Goal: Task Accomplishment & Management: Use online tool/utility

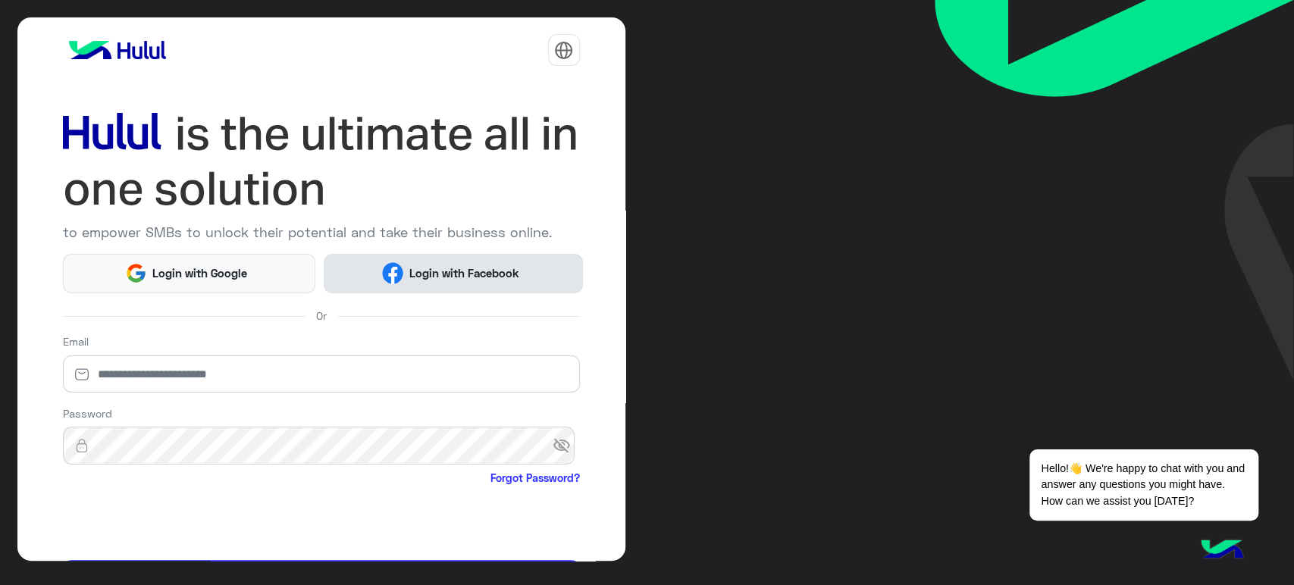
click at [462, 268] on span "Login with Facebook" at bounding box center [463, 273] width 121 height 17
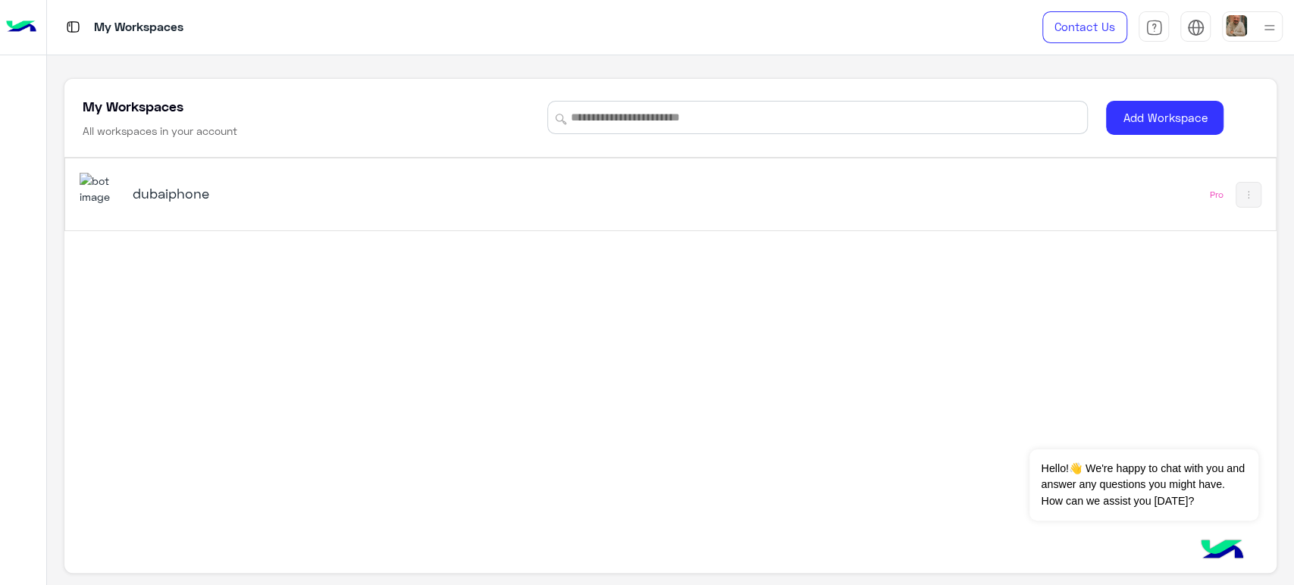
click at [1076, 413] on div "dubaiphone Pro" at bounding box center [669, 349] width 1211 height 382
click at [164, 205] on div "dubaiphone" at bounding box center [434, 195] width 709 height 44
click at [171, 196] on h5 "dubaiphone" at bounding box center [345, 193] width 425 height 18
click at [180, 174] on div "dubaiphone" at bounding box center [434, 195] width 709 height 44
click at [158, 186] on h5 "dubaiphone" at bounding box center [345, 193] width 425 height 18
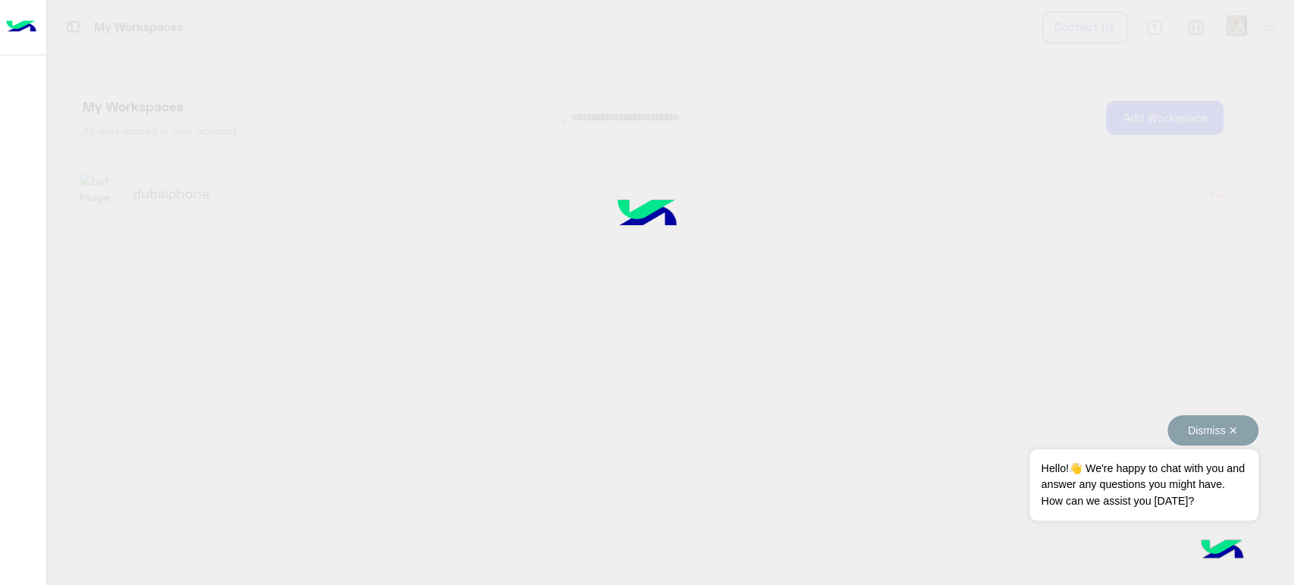
click at [1234, 428] on button "Dismiss ✕" at bounding box center [1212, 430] width 91 height 30
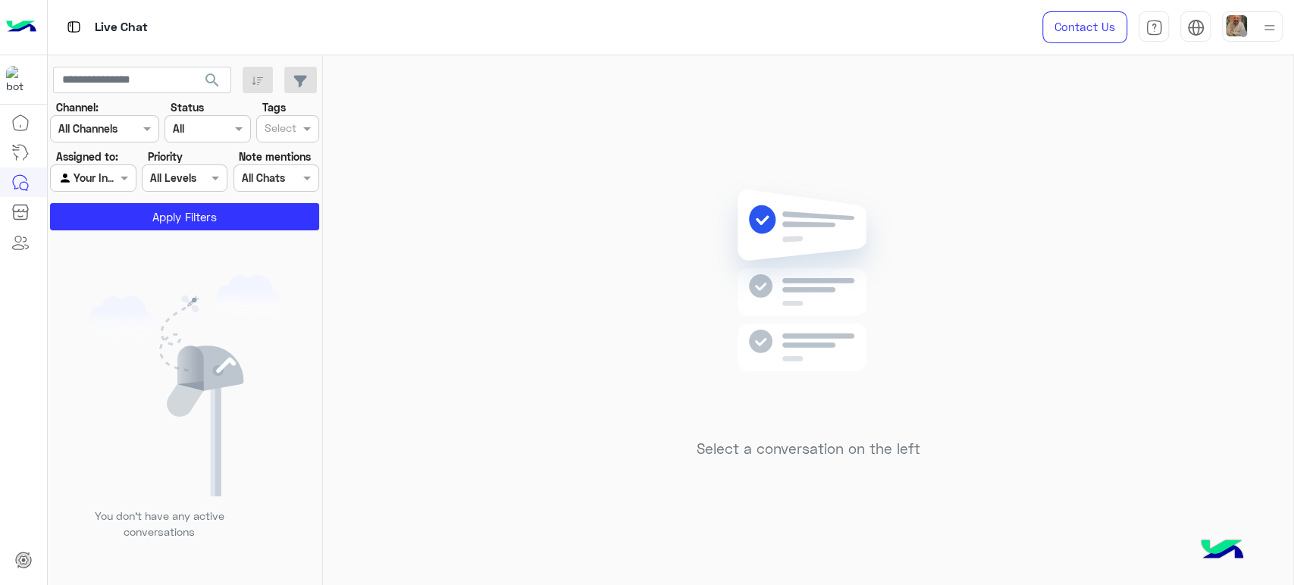
click at [1045, 89] on div "Select a conversation on the left" at bounding box center [808, 323] width 970 height 536
click at [1250, 25] on div at bounding box center [1252, 26] width 61 height 30
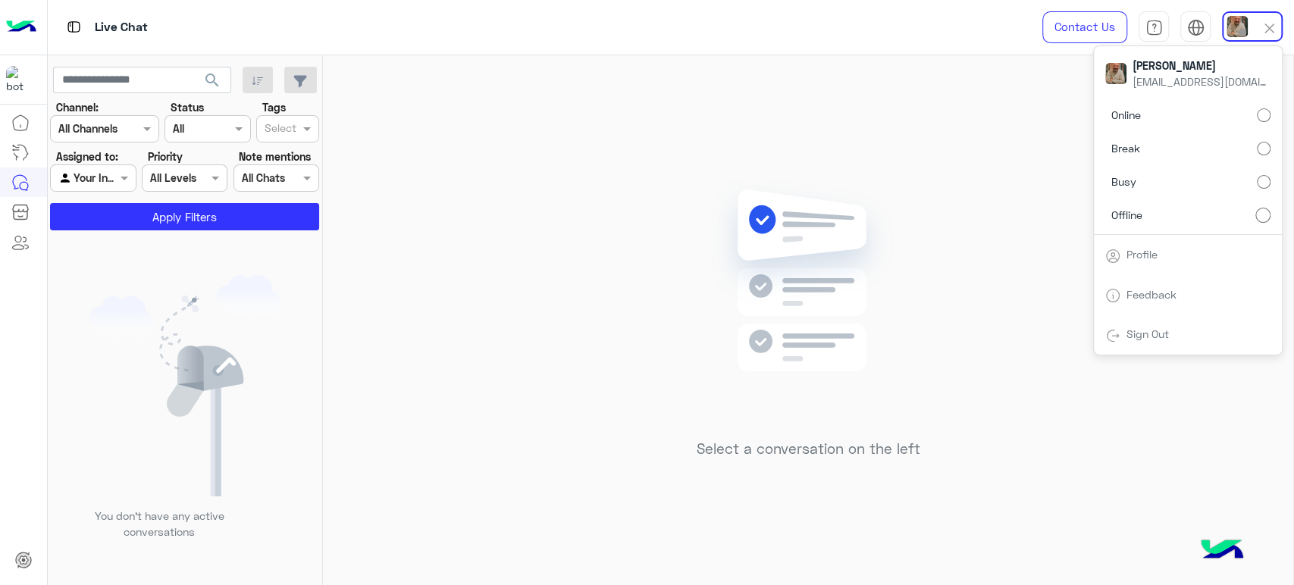
click at [1213, 180] on label "Busy" at bounding box center [1187, 181] width 165 height 27
drag, startPoint x: 845, startPoint y: 220, endPoint x: 797, endPoint y: 229, distance: 49.4
click at [845, 220] on img at bounding box center [808, 303] width 219 height 252
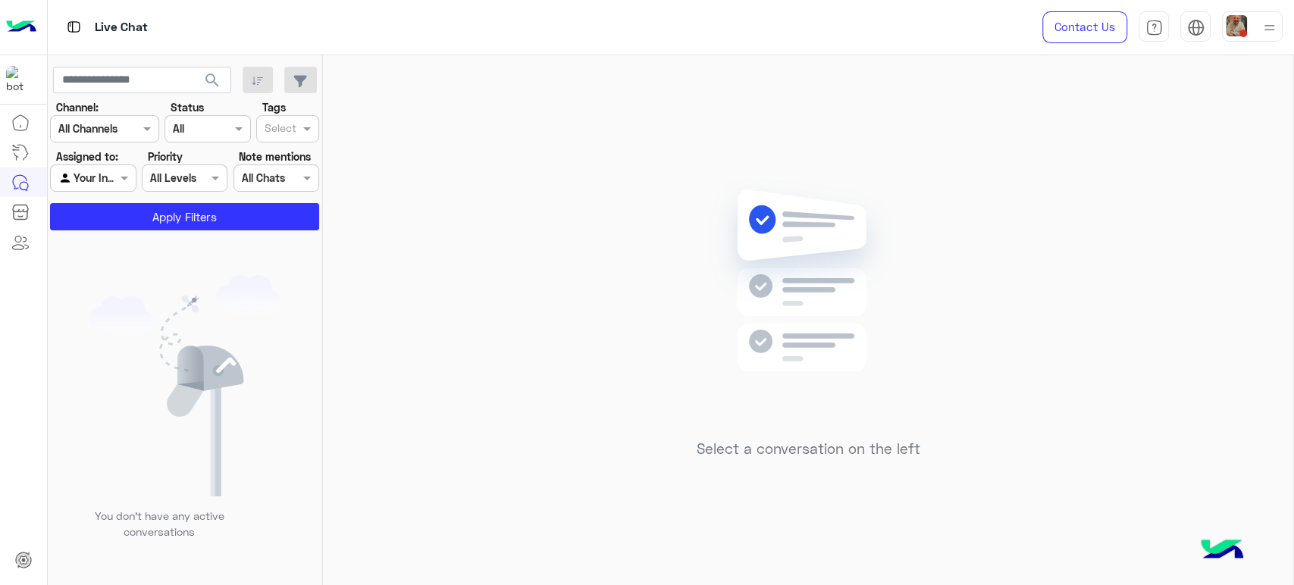
click at [1117, 478] on div "Select a conversation on the left" at bounding box center [808, 323] width 970 height 536
drag, startPoint x: 1134, startPoint y: 488, endPoint x: 1012, endPoint y: 507, distance: 123.5
click at [1134, 487] on div "Select a conversation on the left" at bounding box center [808, 323] width 970 height 536
